Goal: Transaction & Acquisition: Purchase product/service

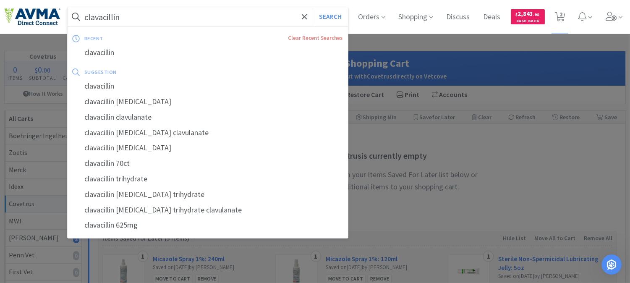
click at [134, 20] on input "clavacillin" at bounding box center [208, 16] width 280 height 19
paste input "062391"
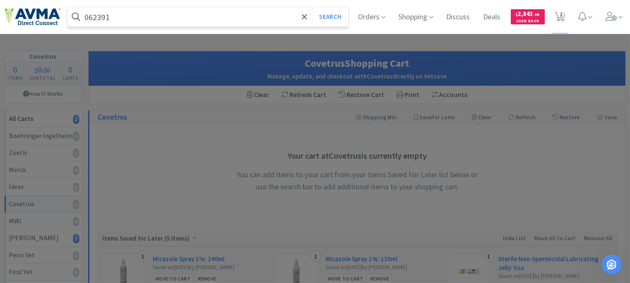
type input "062391"
click at [313, 7] on button "Search" at bounding box center [330, 16] width 35 height 19
select select "1"
select select "5"
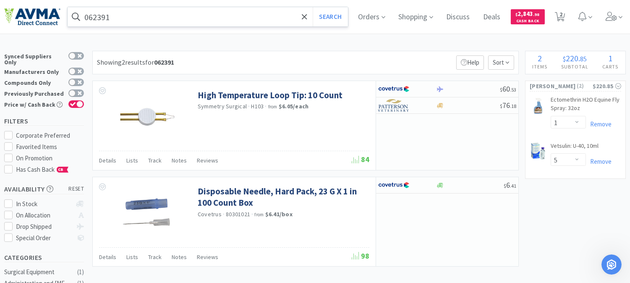
click at [154, 21] on input "062391" at bounding box center [208, 16] width 280 height 19
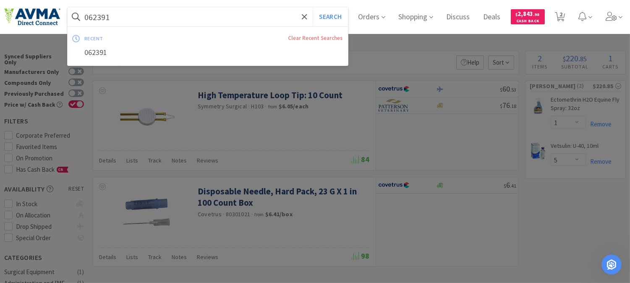
paste input "1242"
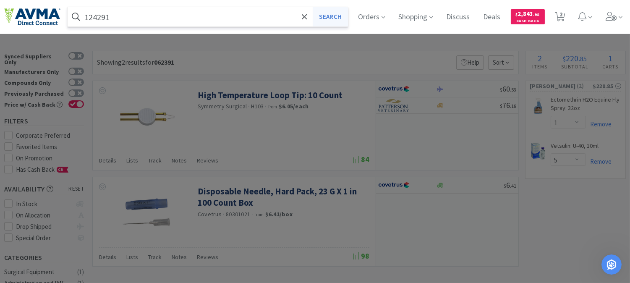
click at [336, 18] on button "Search" at bounding box center [330, 16] width 35 height 19
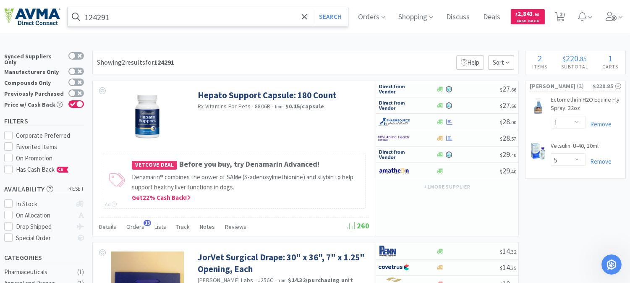
click at [124, 16] on input "124291" at bounding box center [208, 16] width 280 height 19
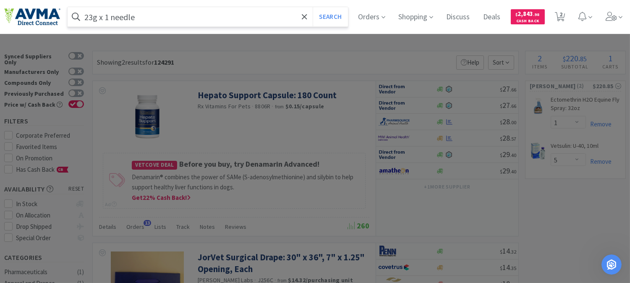
type input "23g x 1 needle"
click at [313, 7] on button "Search" at bounding box center [330, 16] width 35 height 19
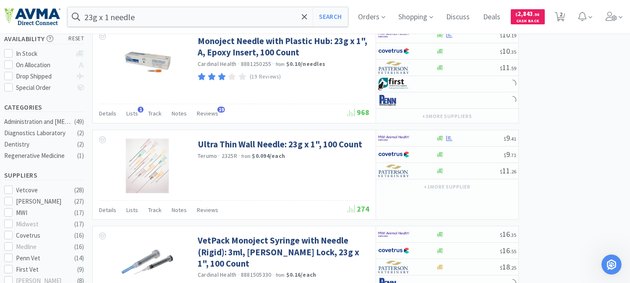
scroll to position [186, 0]
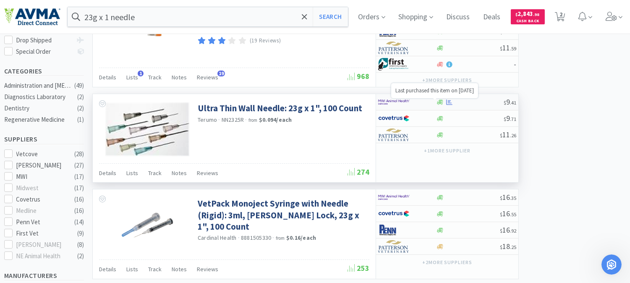
click at [446, 102] on icon at bounding box center [449, 102] width 6 height 6
select select "1"
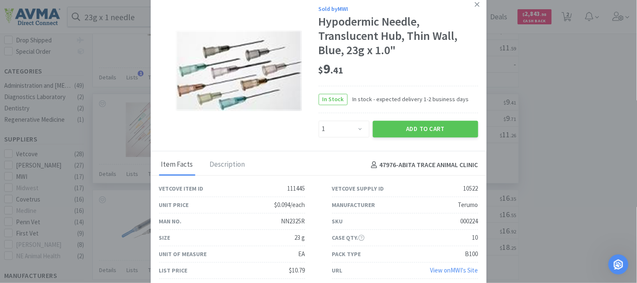
click at [471, 221] on div "000224" at bounding box center [470, 221] width 18 height 10
copy div "000224"
click at [453, 78] on div "$ 9 . 41" at bounding box center [399, 70] width 160 height 18
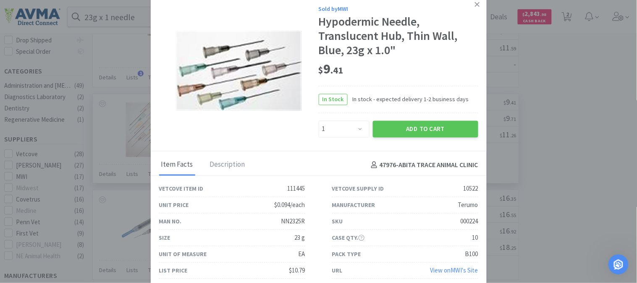
click at [296, 220] on div "NN2325R" at bounding box center [293, 221] width 24 height 10
copy div "NN2325R"
click at [427, 80] on div "$ 9 . 41" at bounding box center [399, 72] width 160 height 29
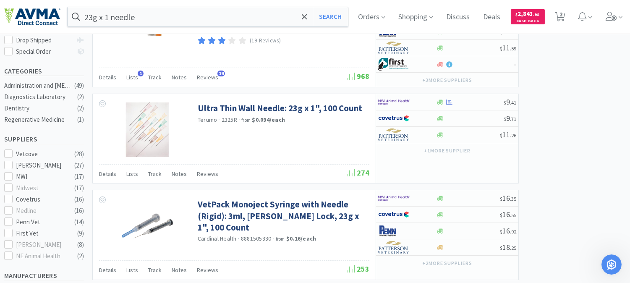
select select "1"
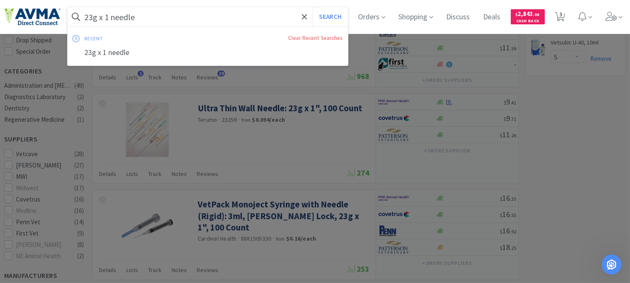
click at [153, 16] on input "23g x 1 needle" at bounding box center [208, 16] width 280 height 19
click at [267, 85] on div at bounding box center [315, 141] width 630 height 283
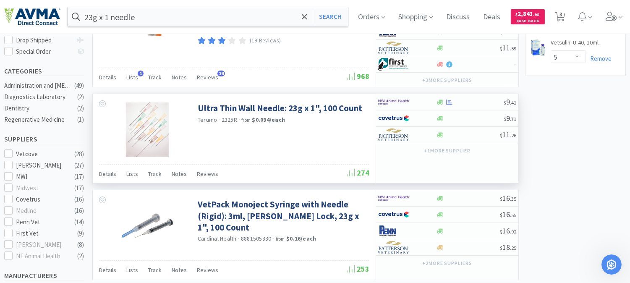
click at [231, 119] on span "2325R" at bounding box center [230, 120] width 16 height 8
click at [231, 118] on span "2325R" at bounding box center [230, 120] width 16 height 8
copy span "2325R"
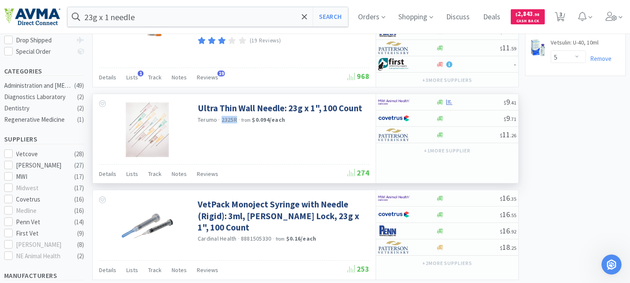
click at [222, 120] on span "2325R" at bounding box center [230, 120] width 16 height 8
copy span "2325R"
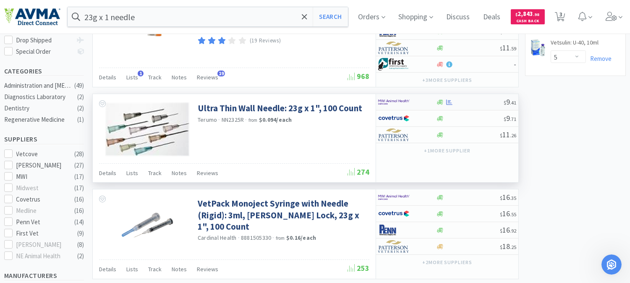
click at [397, 98] on img at bounding box center [393, 102] width 31 height 13
select select "1"
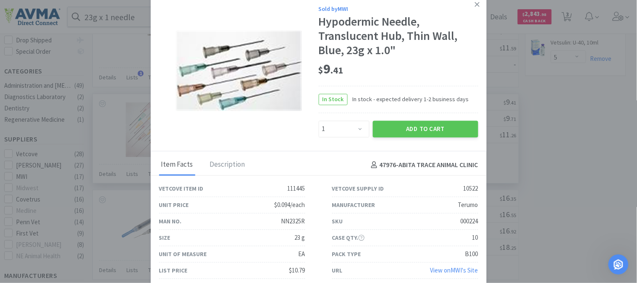
click at [464, 223] on div "000224" at bounding box center [470, 221] width 18 height 10
click at [465, 223] on div "000224" at bounding box center [470, 221] width 18 height 10
copy div "000224"
click at [430, 129] on button "Add to Cart" at bounding box center [425, 128] width 105 height 17
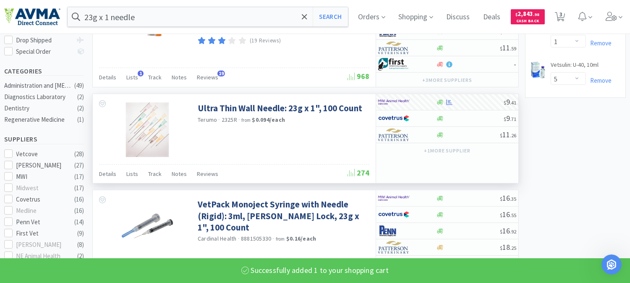
select select "1"
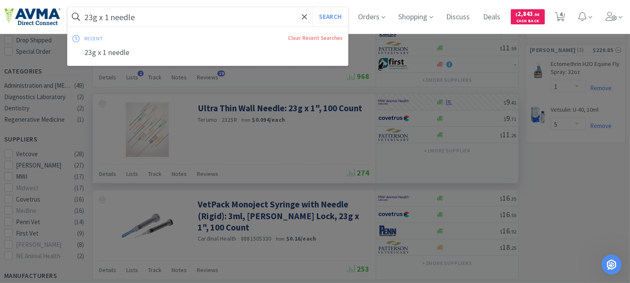
click at [143, 14] on input "23g x 1 needle" at bounding box center [208, 16] width 280 height 19
paste input "124291"
type input "124291"
click at [336, 18] on button "Search" at bounding box center [330, 16] width 35 height 19
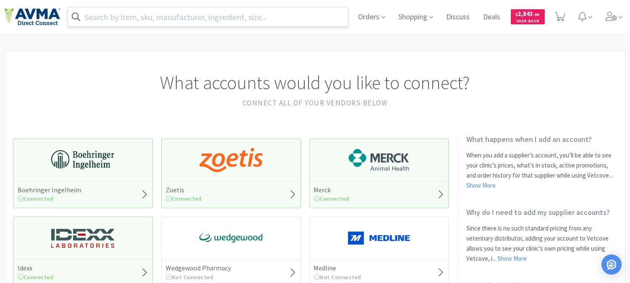
click at [172, 15] on input "text" at bounding box center [208, 16] width 280 height 19
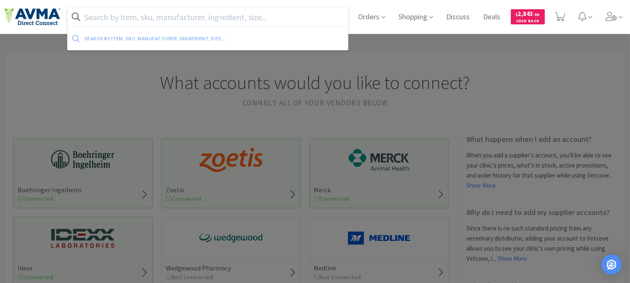
paste input "083958"
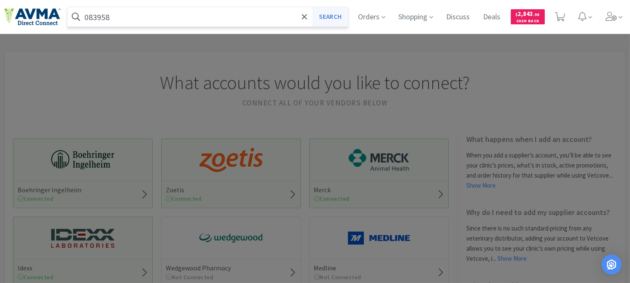
type input "083958"
click at [320, 11] on button "Search" at bounding box center [330, 16] width 35 height 19
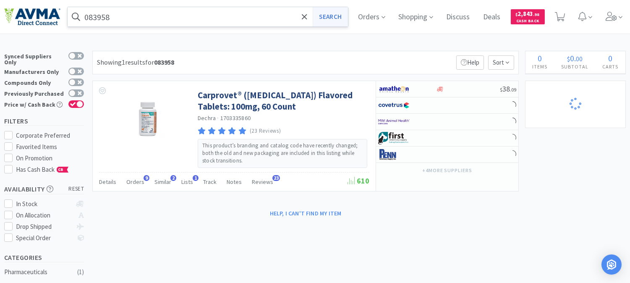
select select "1"
select select "5"
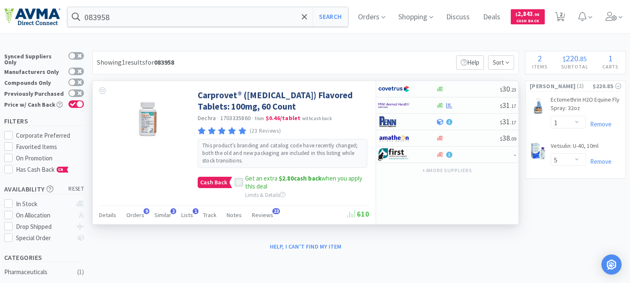
click at [236, 182] on icon at bounding box center [239, 183] width 6 height 6
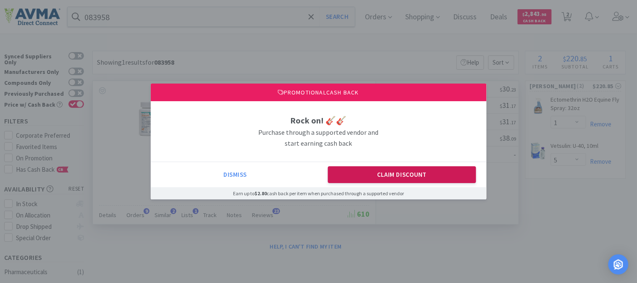
click at [347, 181] on button "Claim Discount" at bounding box center [402, 174] width 148 height 17
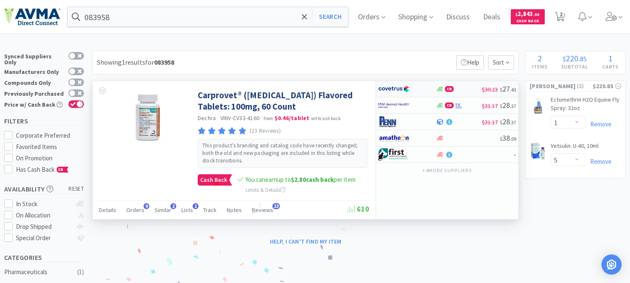
click at [406, 86] on img at bounding box center [393, 89] width 31 height 13
select select "1"
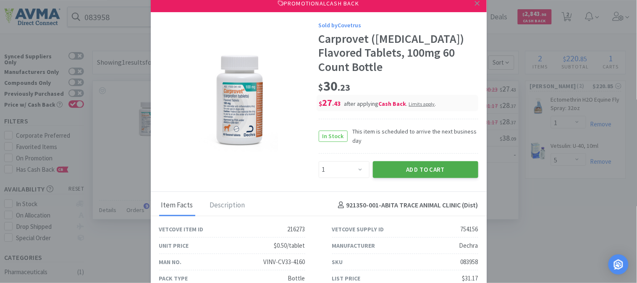
click at [408, 167] on button "Add to Cart" at bounding box center [425, 169] width 105 height 17
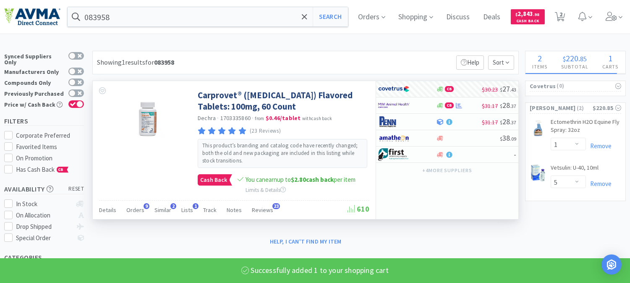
select select "1"
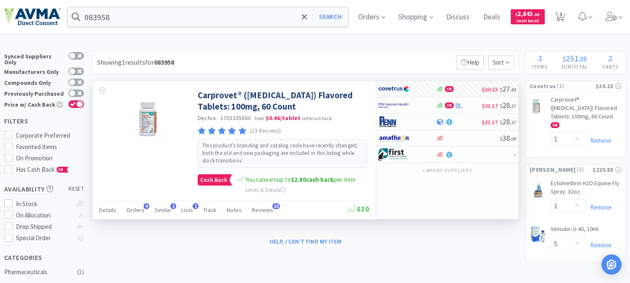
select select "1"
